Goal: Information Seeking & Learning: Check status

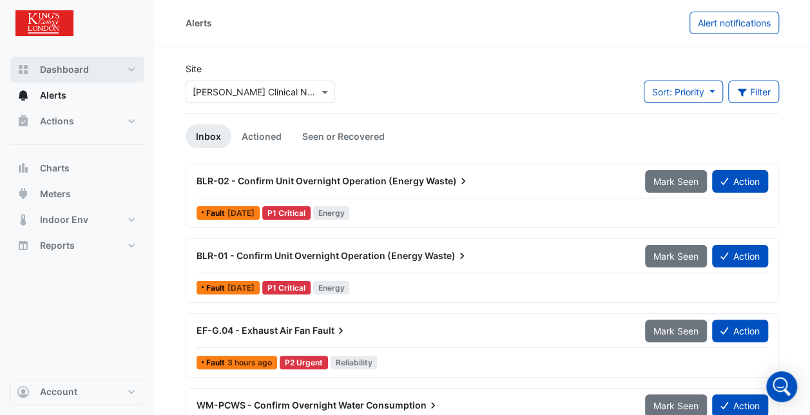
click at [72, 67] on span "Dashboard" at bounding box center [64, 69] width 49 height 13
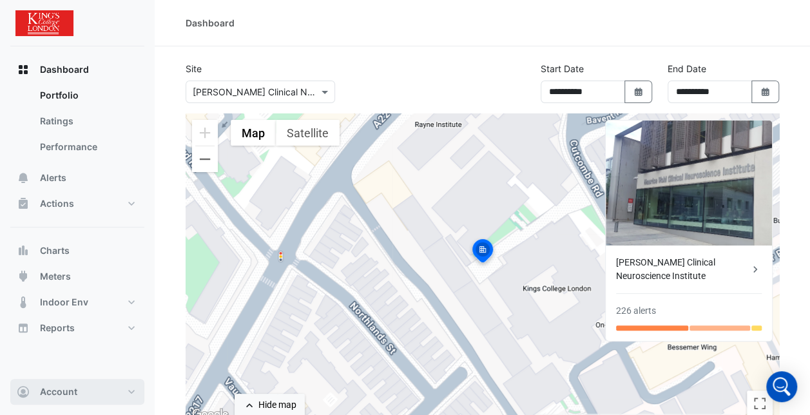
click at [62, 395] on span "Account" at bounding box center [58, 391] width 37 height 13
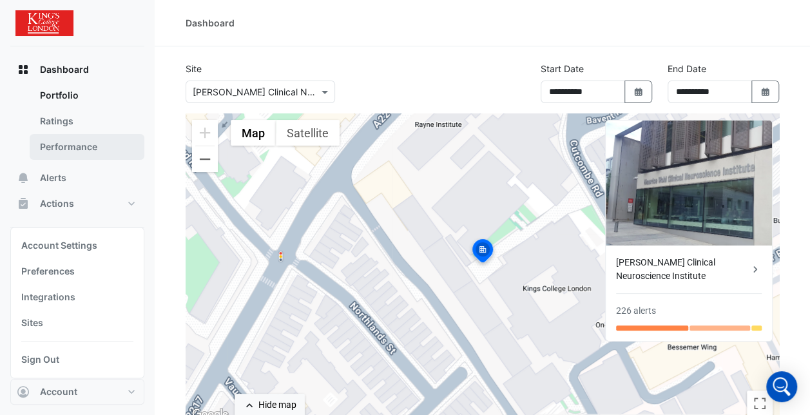
click at [90, 148] on link "Performance" at bounding box center [87, 147] width 115 height 26
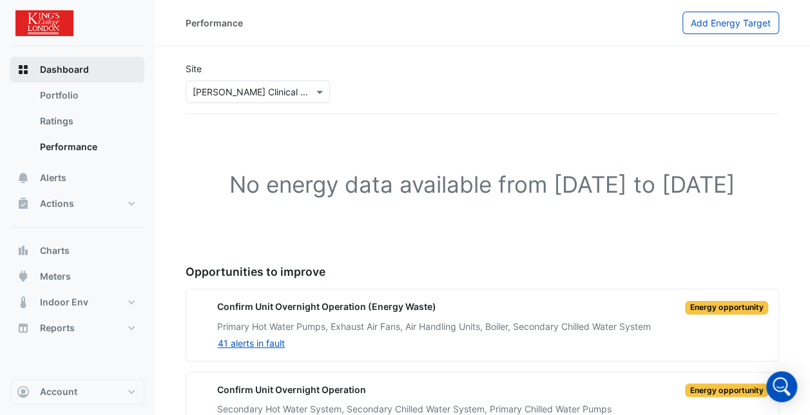
click at [22, 68] on rect "button" at bounding box center [21, 67] width 4 height 4
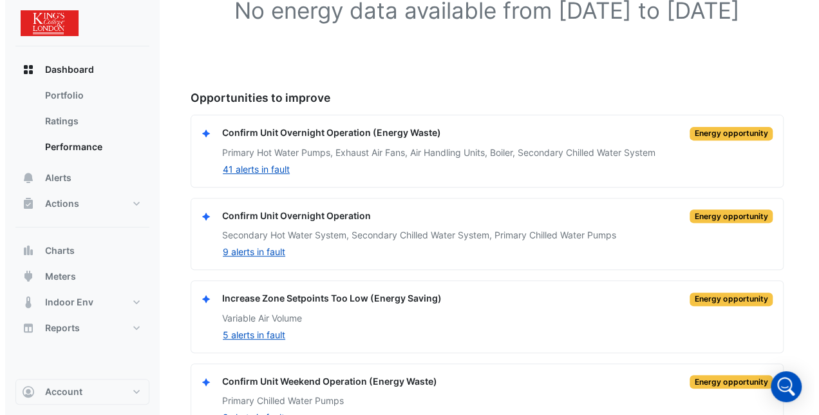
scroll to position [193, 0]
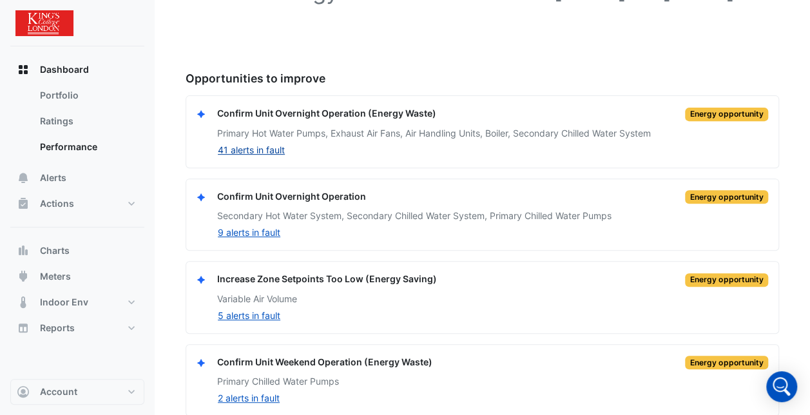
click at [251, 157] on button "41 alerts in fault" at bounding box center [251, 149] width 68 height 15
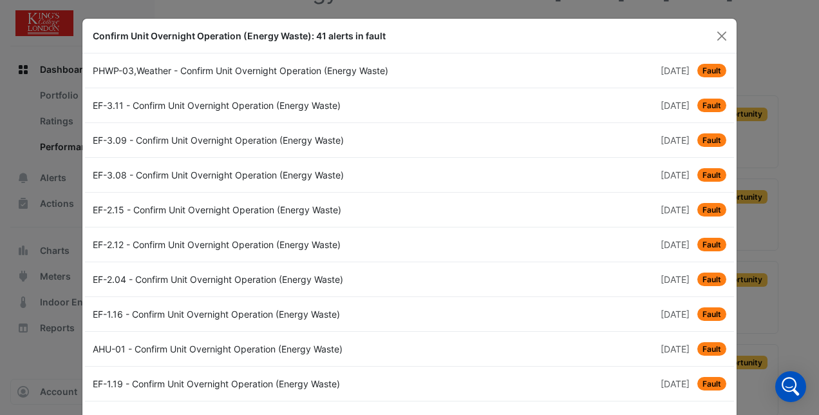
click at [341, 70] on div "PHWP-03,Weather - Confirm Unit Overnight Operation (Energy Waste)" at bounding box center [247, 71] width 325 height 14
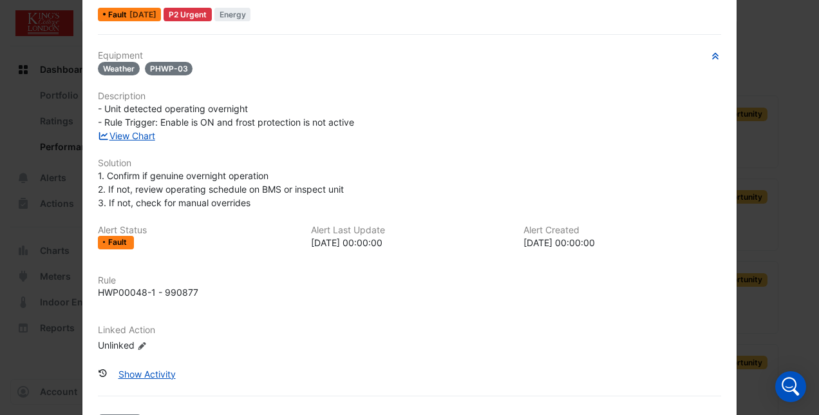
scroll to position [0, 0]
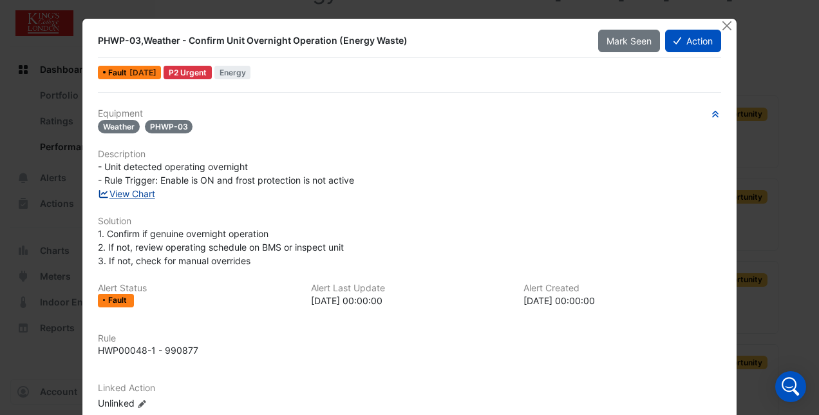
click at [140, 194] on link "View Chart" at bounding box center [126, 193] width 57 height 11
